Goal: Transaction & Acquisition: Purchase product/service

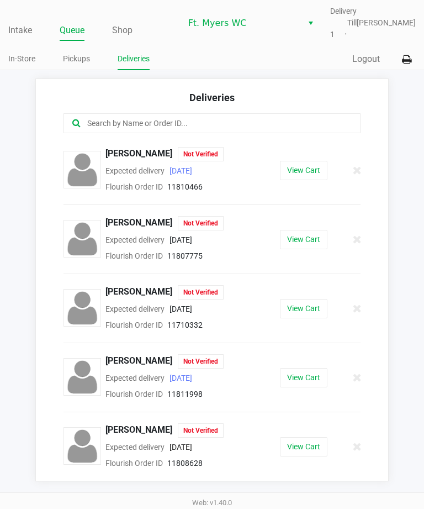
scroll to position [35, 0]
click at [311, 368] on button "View Cart" at bounding box center [304, 377] width 48 height 19
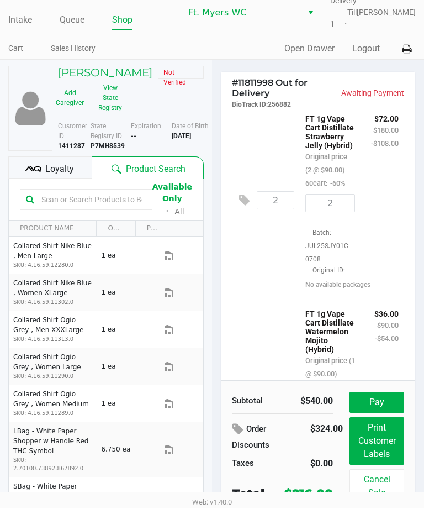
scroll to position [381, 0]
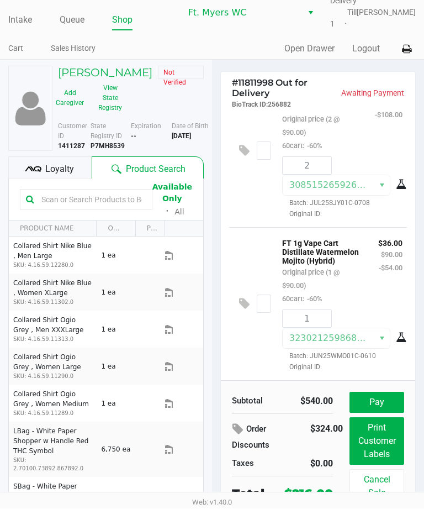
click at [369, 394] on button "Pay" at bounding box center [377, 402] width 55 height 21
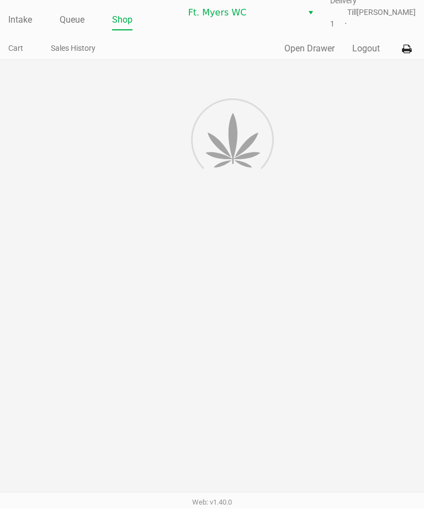
scroll to position [11, 0]
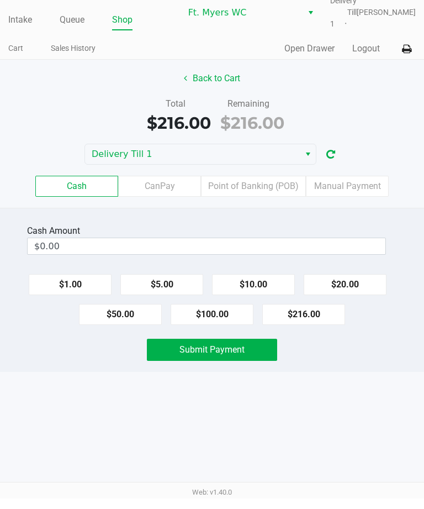
click at [260, 190] on label "Point of Banking (POB)" at bounding box center [253, 196] width 105 height 21
click at [0, 0] on 7 "Point of Banking (POB)" at bounding box center [0, 0] width 0 height 0
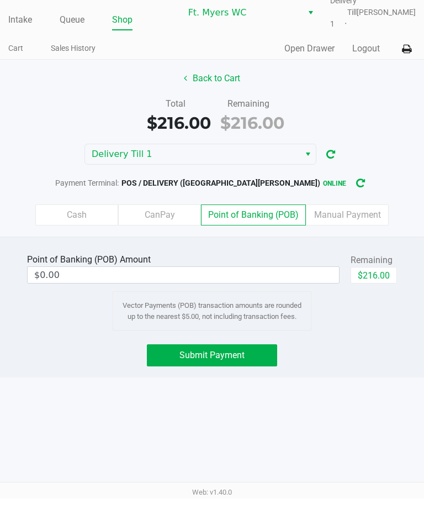
click at [177, 358] on button "Submit Payment" at bounding box center [212, 366] width 130 height 22
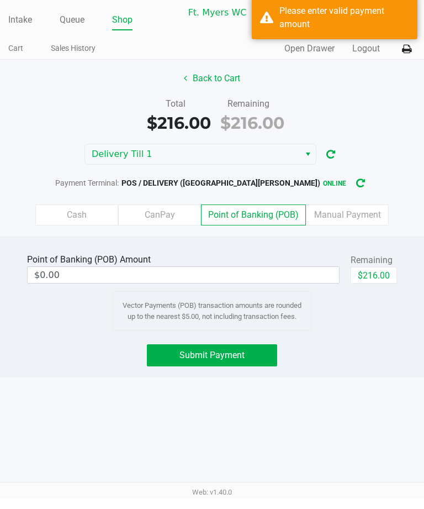
click at [372, 264] on div "Remaining" at bounding box center [374, 270] width 46 height 13
click at [377, 277] on button "$216.00" at bounding box center [374, 285] width 46 height 17
type input "$216.00"
click at [201, 360] on span "Submit Payment" at bounding box center [212, 365] width 65 height 11
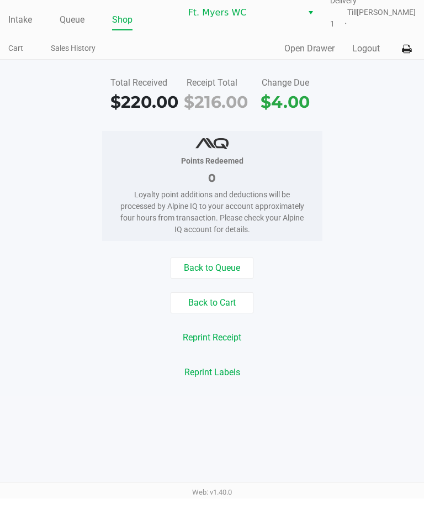
scroll to position [0, 1]
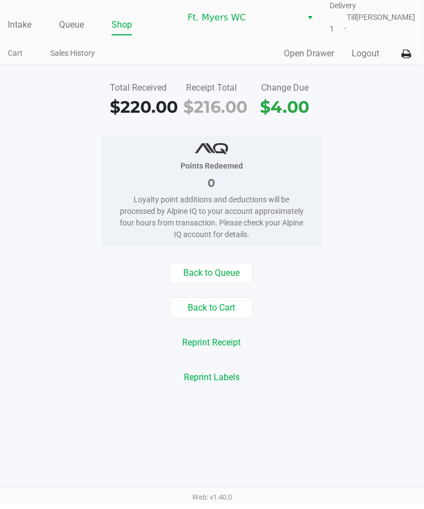
click at [14, 11] on div "Intake Queue Shop Ft. Myers WC Delivery Till 1 Nicholas Strollo" at bounding box center [211, 23] width 407 height 35
click at [6, 36] on div "Intake Queue Shop Ft. Myers WC Delivery Till 1 Nicholas Strollo Cart Sales Hist…" at bounding box center [211, 35] width 424 height 70
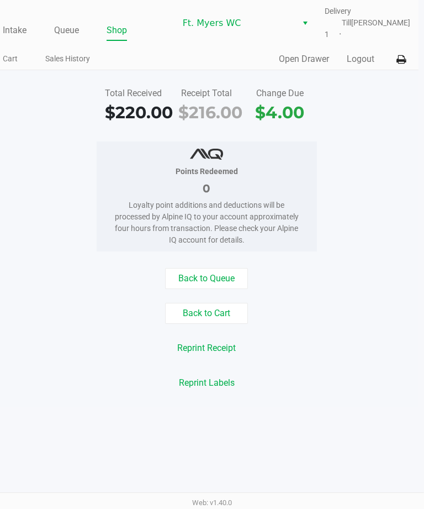
scroll to position [0, 6]
